Goal: Information Seeking & Learning: Learn about a topic

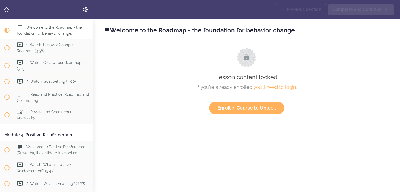
scroll to position [274, 0]
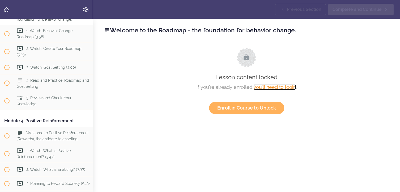
click at [285, 88] on link "you'll need to login" at bounding box center [274, 87] width 42 height 6
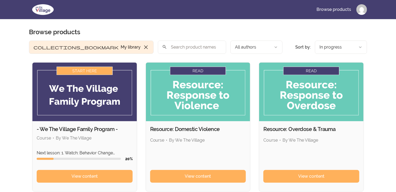
scroll to position [12, 0]
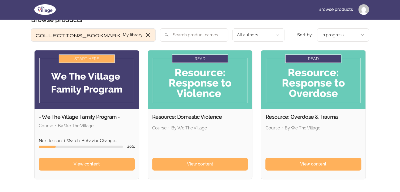
click at [360, 36] on html "Skip to main content Main menu Includes navigation links and user settings Brow…" at bounding box center [200, 127] width 400 height 278
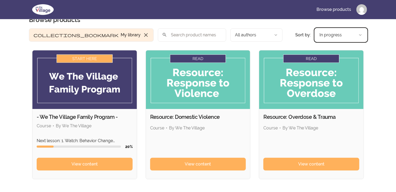
click at [394, 70] on html "Skip to main content Main menu Includes navigation links and user settings Brow…" at bounding box center [198, 127] width 396 height 278
click at [360, 36] on html "Skip to main content Main menu Includes navigation links and user settings Brow…" at bounding box center [198, 127] width 396 height 278
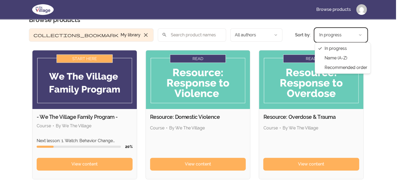
click at [360, 35] on html "Skip to main content Main menu Includes navigation links and user settings Brow…" at bounding box center [200, 127] width 400 height 278
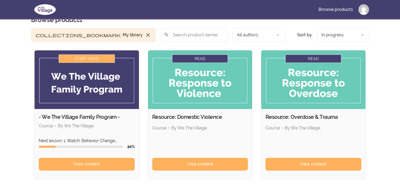
click at [361, 34] on html "Skip to main content Main menu Includes navigation links and user settings Brow…" at bounding box center [200, 127] width 400 height 278
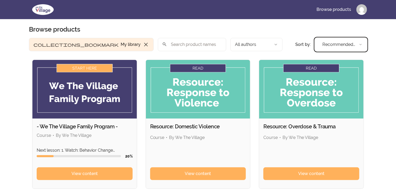
scroll to position [2, 0]
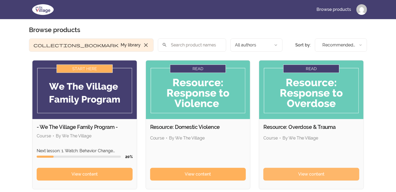
click at [308, 174] on span "View content" at bounding box center [311, 174] width 26 height 6
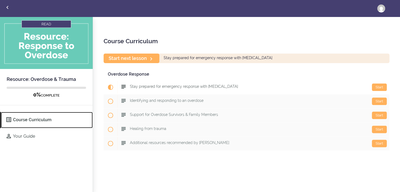
click at [18, 120] on link "Course Curriculum" at bounding box center [47, 120] width 92 height 16
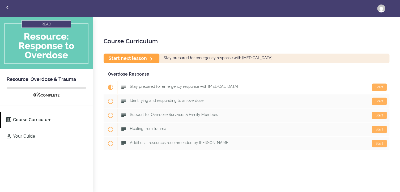
click at [150, 58] on icon at bounding box center [151, 59] width 6 height 6
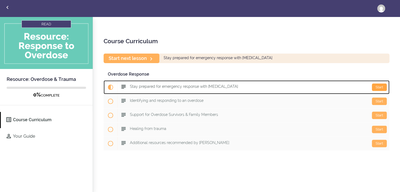
click at [375, 86] on div "Start" at bounding box center [379, 87] width 15 height 7
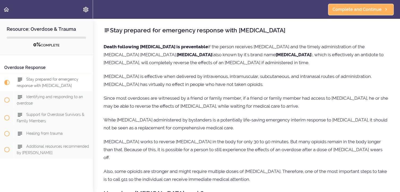
scroll to position [10, 0]
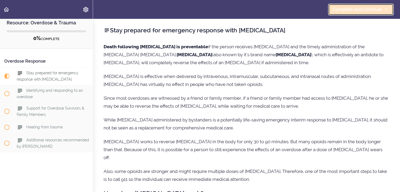
click at [375, 8] on span "Complete and Continue" at bounding box center [357, 9] width 49 height 6
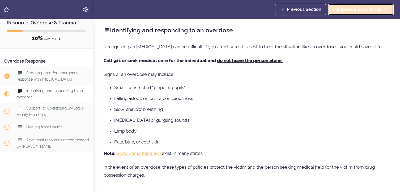
click at [365, 7] on span "Complete and Continue" at bounding box center [357, 9] width 49 height 6
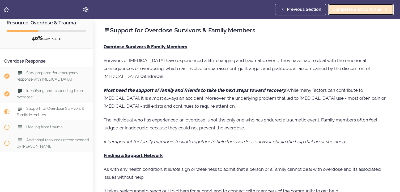
click at [365, 7] on span "Complete and Continue" at bounding box center [357, 9] width 49 height 6
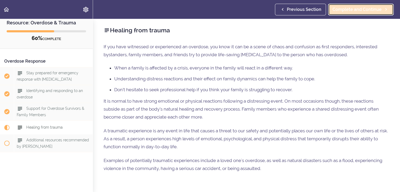
click at [365, 9] on span "Complete and Continue" at bounding box center [357, 9] width 49 height 6
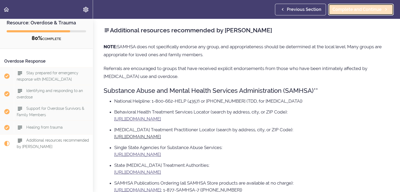
click at [366, 9] on span "Complete and Continue" at bounding box center [357, 9] width 49 height 6
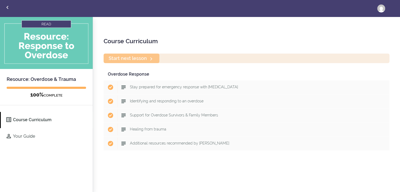
click at [151, 57] on div "Start next lesson" at bounding box center [247, 58] width 286 height 9
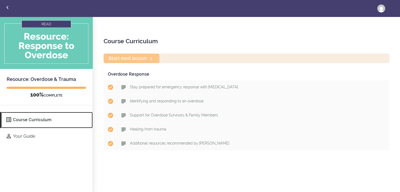
click at [44, 120] on link "Course Curriculum" at bounding box center [47, 120] width 92 height 16
click at [8, 119] on icon at bounding box center [9, 120] width 6 height 6
click at [37, 119] on link "Course Curriculum" at bounding box center [47, 120] width 92 height 16
click at [9, 118] on icon at bounding box center [9, 120] width 6 height 6
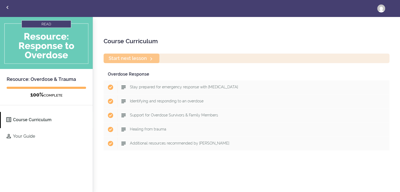
click at [152, 58] on div "Start next lesson" at bounding box center [247, 58] width 286 height 9
click at [152, 57] on div "Start next lesson" at bounding box center [247, 58] width 286 height 9
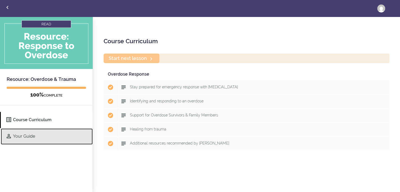
click at [9, 136] on icon at bounding box center [9, 136] width 6 height 6
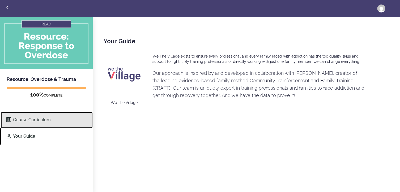
click at [10, 122] on icon at bounding box center [9, 120] width 6 height 6
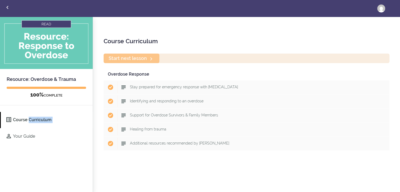
drag, startPoint x: 0, startPoint y: 119, endPoint x: -1, endPoint y: 136, distance: 17.3
click at [0, 136] on html "Toggle navigation Course Curriculum Your Guide David A Puzz Edit Profile Manage…" at bounding box center [200, 96] width 400 height 193
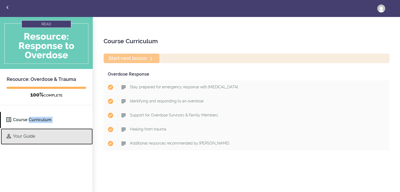
drag, startPoint x: -1, startPoint y: 136, endPoint x: 1, endPoint y: 140, distance: 4.3
click at [1, 140] on link "Your Guide" at bounding box center [47, 137] width 92 height 16
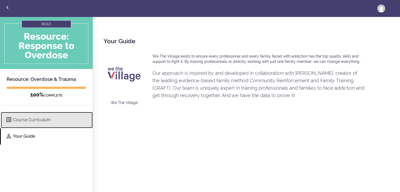
click at [22, 115] on link "Course Curriculum" at bounding box center [47, 120] width 92 height 16
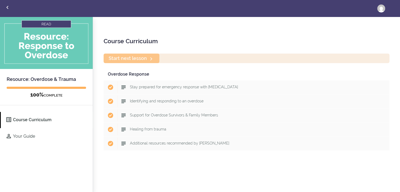
click at [151, 57] on div "Start next lesson" at bounding box center [247, 58] width 286 height 9
click at [56, 24] on img at bounding box center [46, 43] width 93 height 52
click at [47, 23] on img at bounding box center [46, 43] width 93 height 52
click at [153, 58] on div "Start next lesson" at bounding box center [247, 58] width 286 height 9
click at [153, 59] on div "Start next lesson" at bounding box center [247, 58] width 286 height 9
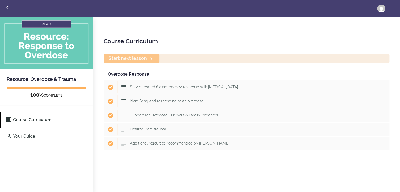
click at [151, 57] on div "Start next lesson" at bounding box center [247, 58] width 286 height 9
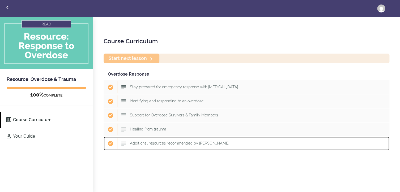
click at [157, 142] on span "Additional resources recommended by [PERSON_NAME]" at bounding box center [179, 143] width 99 height 4
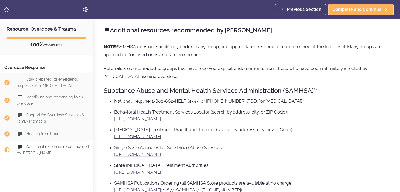
scroll to position [10, 0]
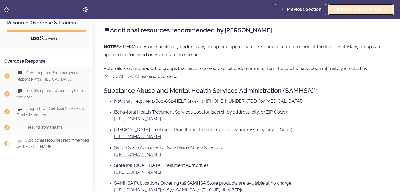
click at [368, 10] on span "Complete and Continue" at bounding box center [357, 9] width 49 height 6
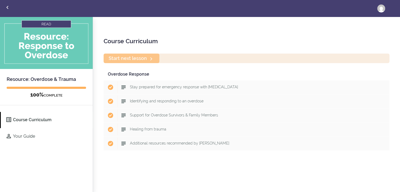
click at [151, 57] on div "Start next lesson" at bounding box center [247, 58] width 286 height 9
click at [151, 58] on div "Start next lesson" at bounding box center [247, 58] width 286 height 9
click at [151, 57] on div "Start next lesson" at bounding box center [247, 58] width 286 height 9
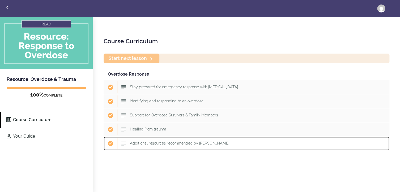
click at [181, 143] on span "Additional resources recommended by [PERSON_NAME]" at bounding box center [179, 143] width 99 height 4
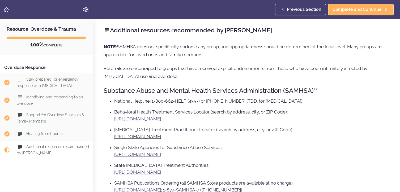
scroll to position [10, 0]
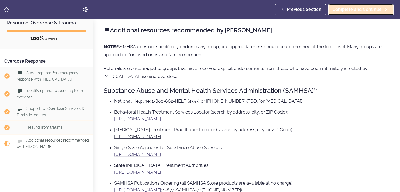
click at [365, 7] on span "Complete and Continue" at bounding box center [357, 9] width 49 height 6
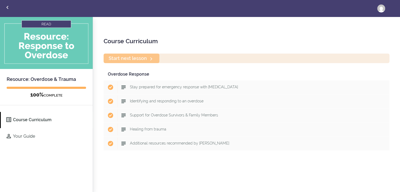
click at [151, 58] on div "Start next lesson" at bounding box center [247, 58] width 286 height 9
click at [152, 58] on div "Start next lesson" at bounding box center [247, 58] width 286 height 9
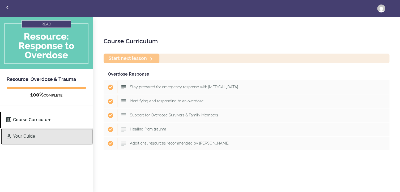
click at [24, 136] on link "Your Guide" at bounding box center [47, 137] width 92 height 16
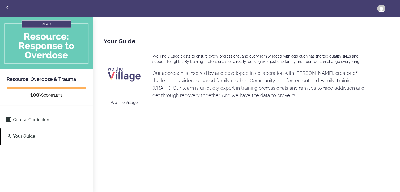
click at [386, 135] on div "Your Guide We The Village We The Village exists to ensure every professional an…" at bounding box center [246, 105] width 307 height 176
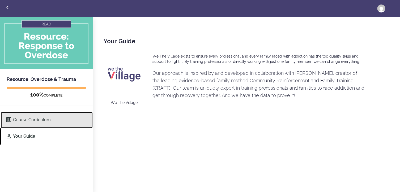
click at [8, 119] on icon at bounding box center [9, 120] width 6 height 6
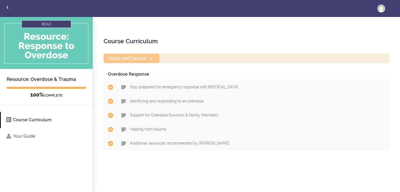
click at [152, 56] on div "Start next lesson" at bounding box center [247, 58] width 286 height 9
click at [151, 57] on div "Start next lesson" at bounding box center [247, 58] width 286 height 9
click at [150, 58] on div "Start next lesson" at bounding box center [247, 58] width 286 height 9
click at [139, 59] on div "Start next lesson" at bounding box center [247, 58] width 286 height 9
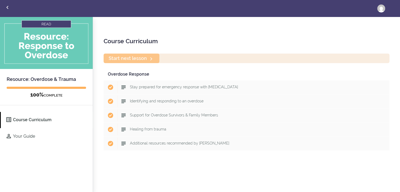
click at [152, 58] on div "Start next lesson" at bounding box center [247, 58] width 286 height 9
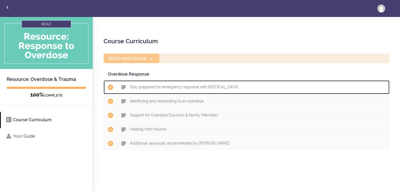
drag, startPoint x: 210, startPoint y: 83, endPoint x: 214, endPoint y: 80, distance: 3.8
click at [211, 83] on div "Start Stay prepared for emergency response with Naloxone" at bounding box center [253, 88] width 272 height 12
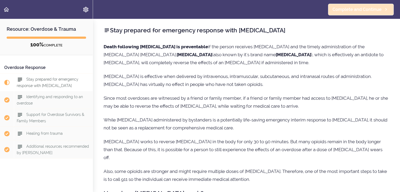
scroll to position [10, 0]
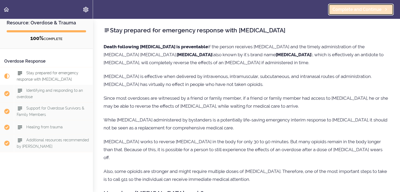
click at [371, 10] on span "Complete and Continue" at bounding box center [357, 9] width 49 height 6
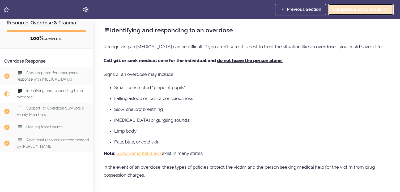
click at [365, 9] on span "Complete and Continue" at bounding box center [357, 9] width 49 height 6
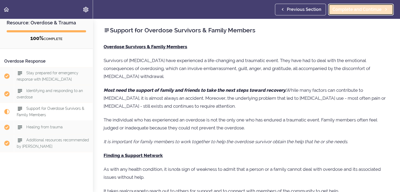
click at [365, 9] on span "Complete and Continue" at bounding box center [357, 9] width 49 height 6
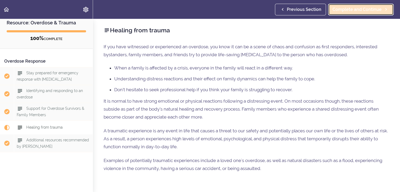
click at [365, 9] on span "Complete and Continue" at bounding box center [357, 9] width 49 height 6
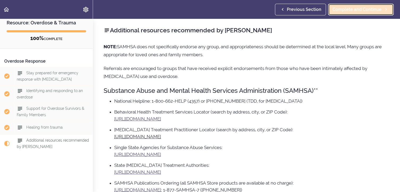
click at [373, 7] on span "Complete and Continue" at bounding box center [357, 9] width 49 height 6
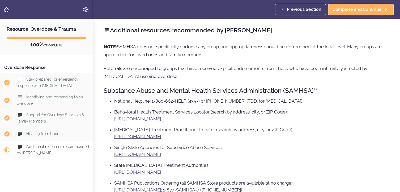
scroll to position [10, 0]
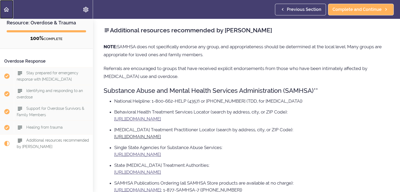
click at [5, 8] on use "Back to course curriculum" at bounding box center [6, 9] width 5 height 5
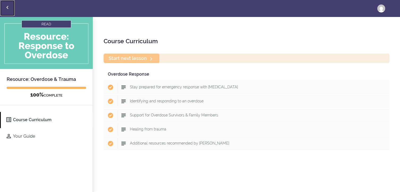
click at [8, 7] on icon "Back to courses" at bounding box center [7, 7] width 6 height 6
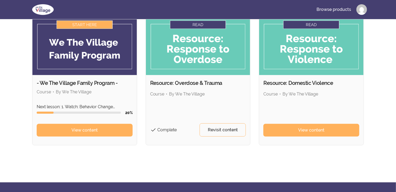
scroll to position [35, 0]
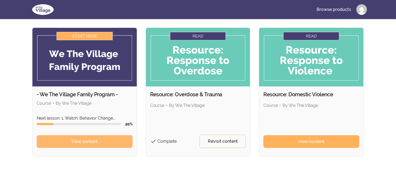
click at [86, 142] on span "View content" at bounding box center [84, 142] width 26 height 6
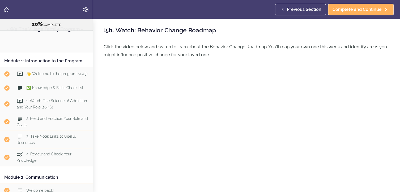
scroll to position [300, 0]
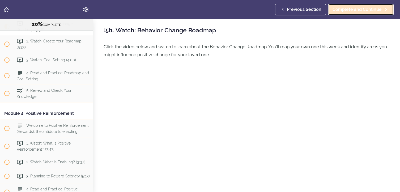
click at [347, 11] on span "Complete and Continue" at bounding box center [357, 9] width 49 height 6
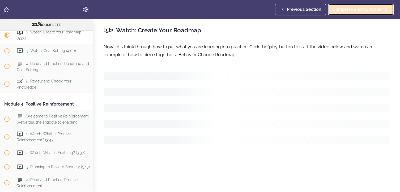
scroll to position [311, 0]
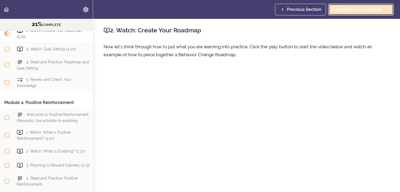
click at [347, 8] on span "Complete and Continue" at bounding box center [357, 9] width 49 height 6
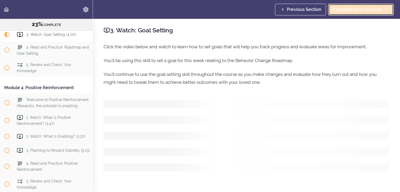
scroll to position [329, 0]
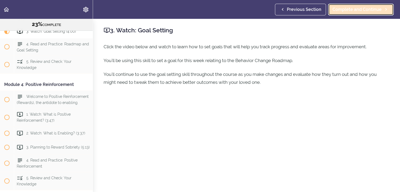
click at [348, 8] on span "Complete and Continue" at bounding box center [357, 9] width 49 height 6
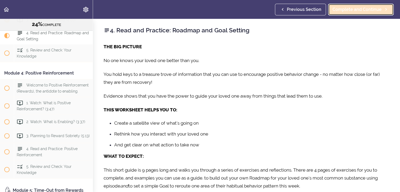
scroll to position [343, 0]
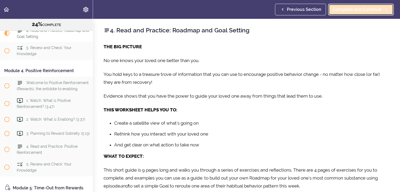
click at [348, 10] on span "Complete and Continue" at bounding box center [357, 9] width 49 height 6
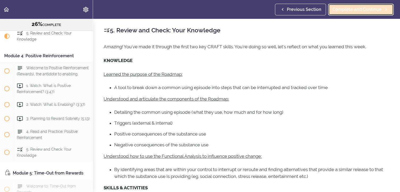
scroll to position [361, 0]
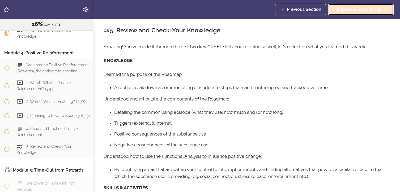
click at [348, 10] on span "Complete and Continue" at bounding box center [357, 9] width 49 height 6
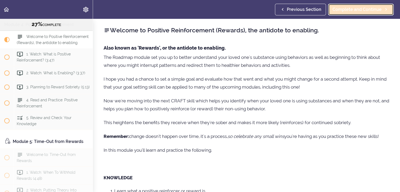
scroll to position [396, 0]
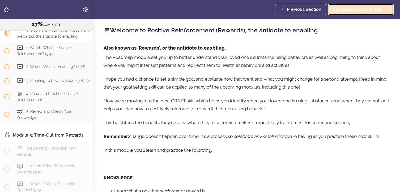
click at [348, 10] on span "Complete and Continue" at bounding box center [357, 9] width 49 height 6
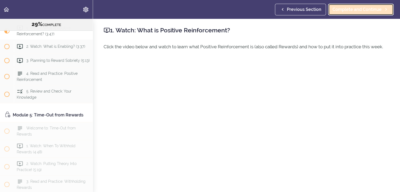
scroll to position [420, 0]
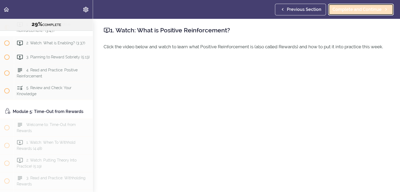
click at [348, 10] on span "Complete and Continue" at bounding box center [357, 9] width 49 height 6
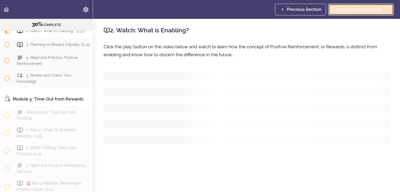
scroll to position [437, 0]
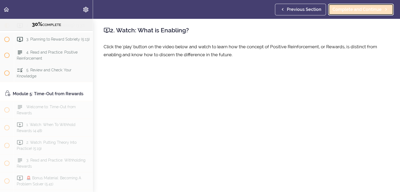
click at [348, 10] on span "Complete and Continue" at bounding box center [357, 9] width 49 height 6
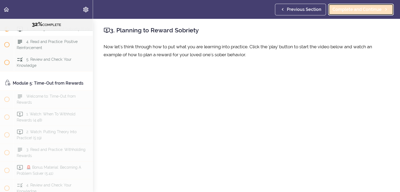
scroll to position [452, 0]
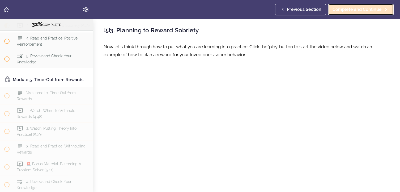
click at [348, 10] on span "Complete and Continue" at bounding box center [357, 9] width 49 height 6
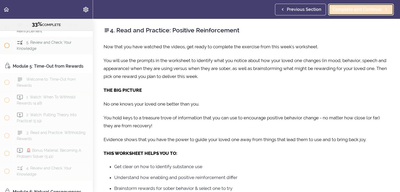
scroll to position [469, 0]
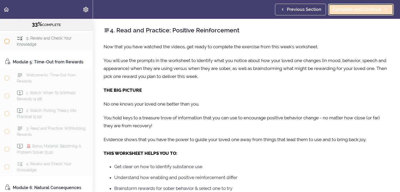
click at [348, 10] on span "Complete and Continue" at bounding box center [357, 9] width 49 height 6
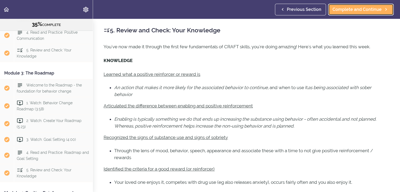
scroll to position [231, 0]
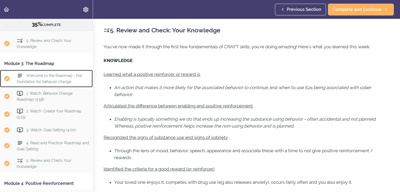
click at [48, 87] on div "Welcome to the Roadmap - the foundation for behavior change." at bounding box center [53, 79] width 79 height 18
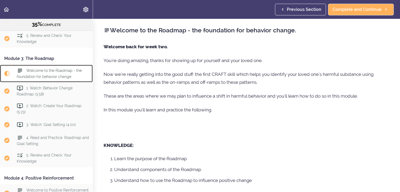
scroll to position [241, 0]
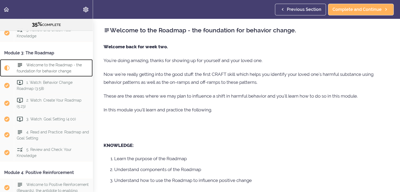
click at [26, 77] on div "Welcome to the Roadmap - the foundation for behavior change." at bounding box center [53, 68] width 79 height 18
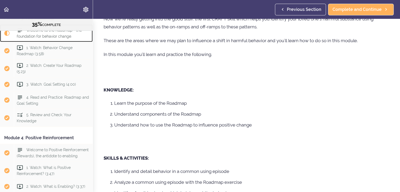
scroll to position [117, 0]
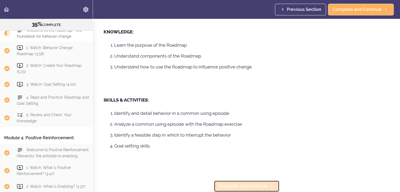
click at [258, 183] on span "Complete and Continue" at bounding box center [242, 186] width 49 height 6
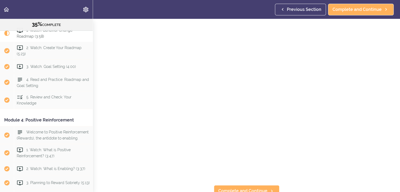
scroll to position [63, 0]
